Goal: Find specific page/section: Find specific page/section

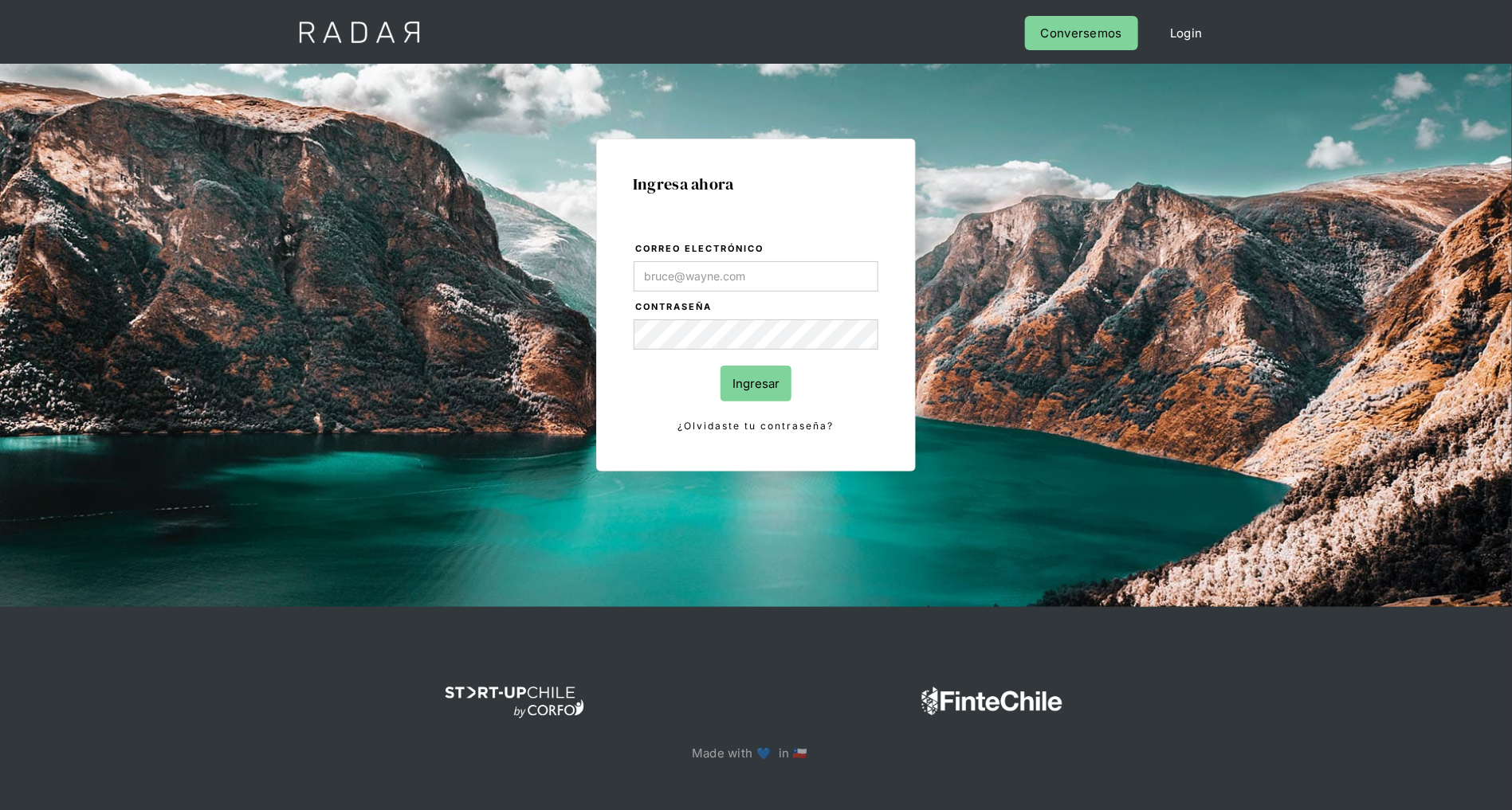
click at [756, 810] on com-1password-button at bounding box center [756, 820] width 0 height 0
type input "[PERSON_NAME][EMAIL_ADDRESS][DOMAIN_NAME]"
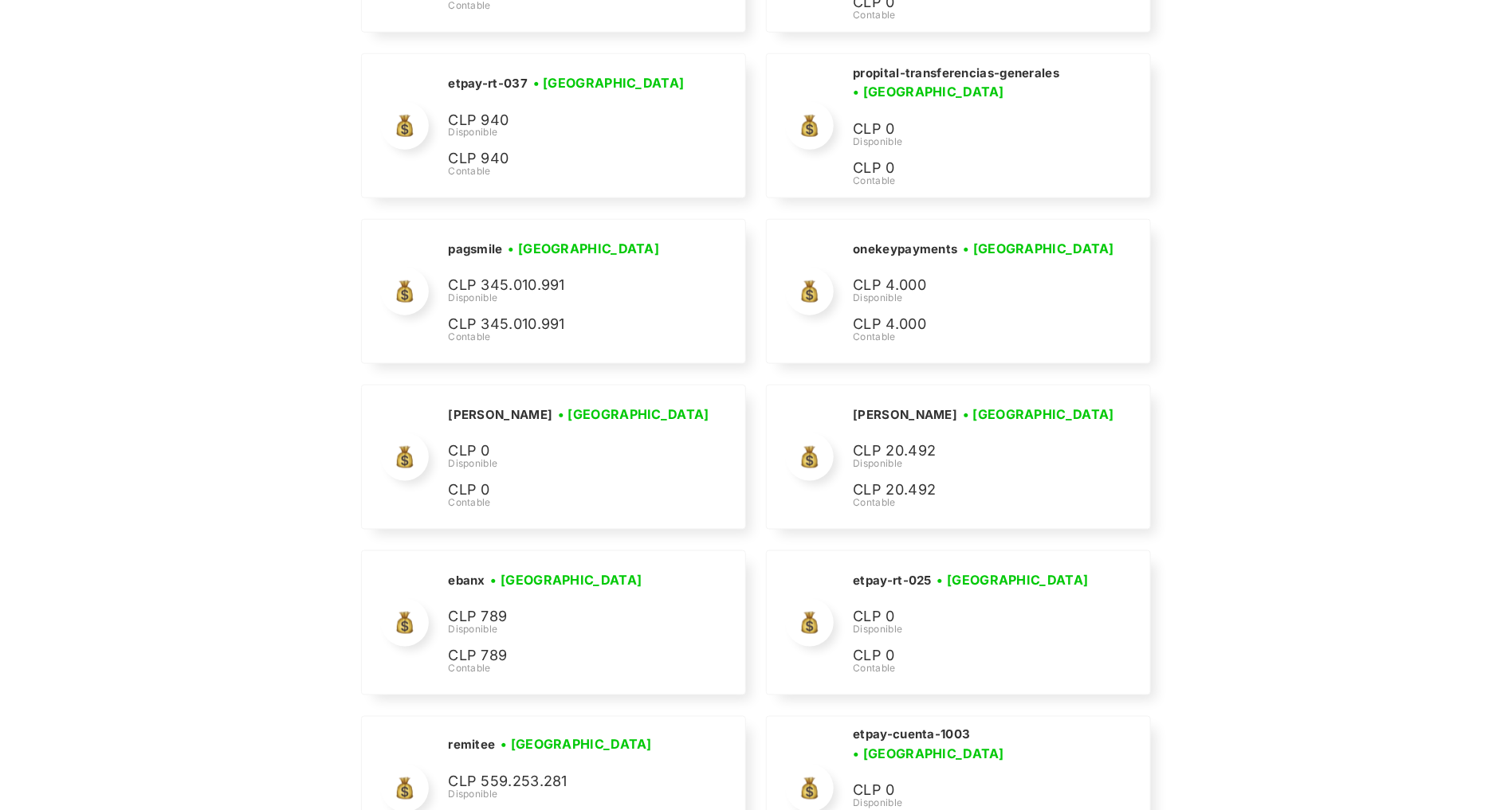
scroll to position [4487, 0]
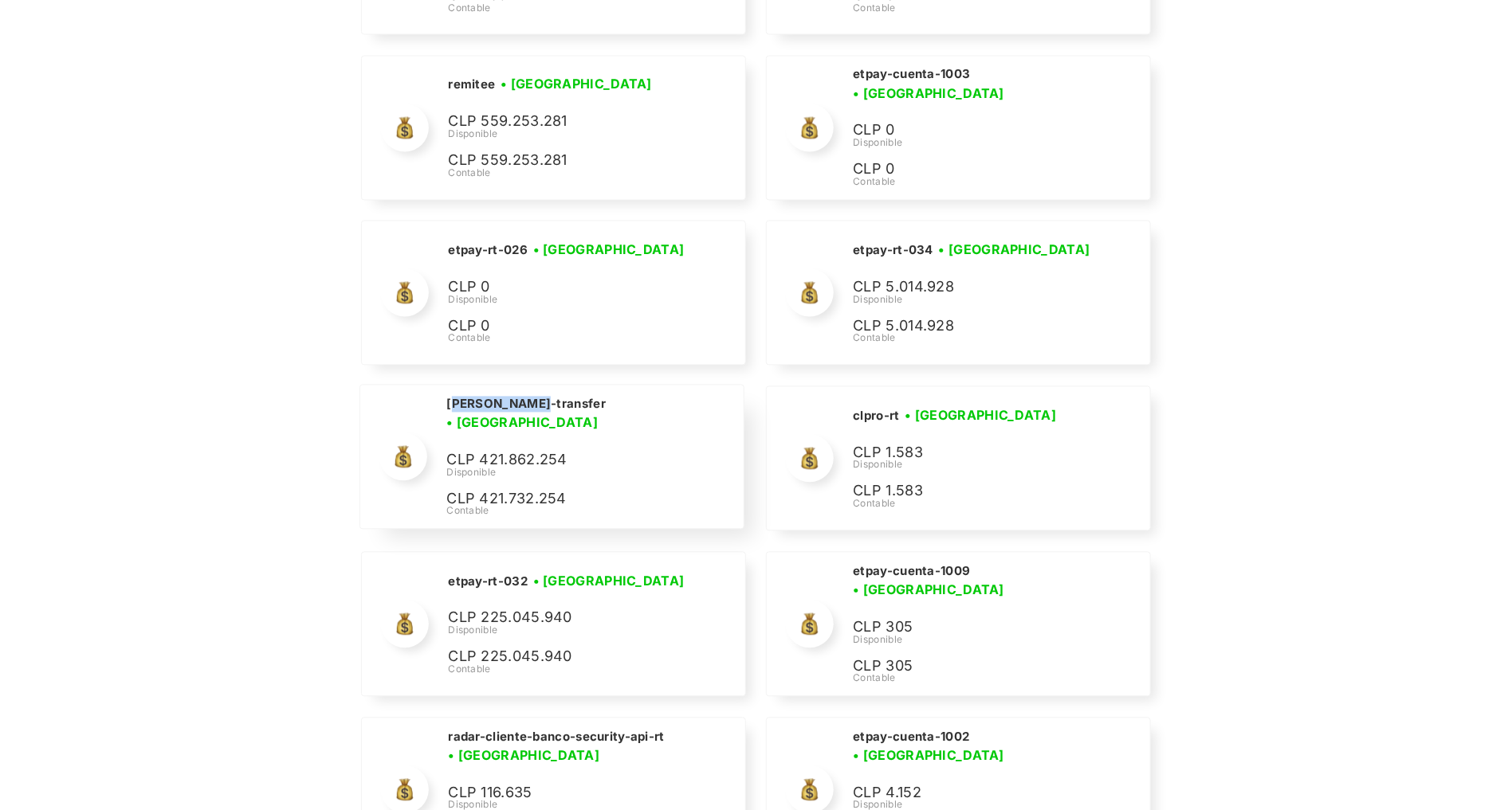
drag, startPoint x: 526, startPoint y: 407, endPoint x: 452, endPoint y: 406, distance: 74.0
click at [0, 0] on h2 "[PERSON_NAME]-transfer" at bounding box center [0, 0] width 0 height 0
drag, startPoint x: 443, startPoint y: 404, endPoint x: 526, endPoint y: 399, distance: 83.2
click at [0, 0] on div "[PERSON_NAME]-transfer • [GEOGRAPHIC_DATA] • Desconectada CLP 421.862.254 Dispo…" at bounding box center [0, 0] width 0 height 0
copy h2 "[PERSON_NAME]-transfer"
